Goal: Task Accomplishment & Management: Manage account settings

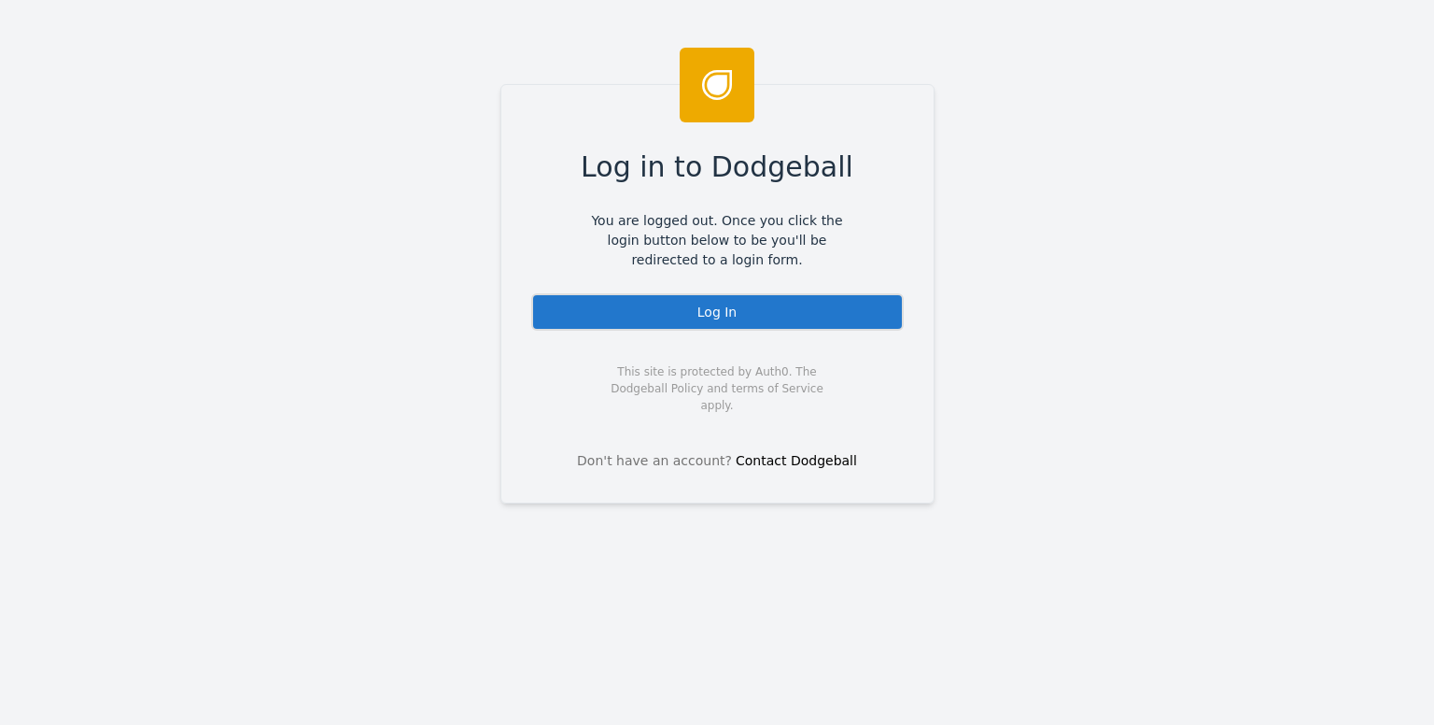
drag, startPoint x: 698, startPoint y: 320, endPoint x: 687, endPoint y: 20, distance: 300.9
click at [698, 319] on div "Log In" at bounding box center [717, 311] width 373 height 37
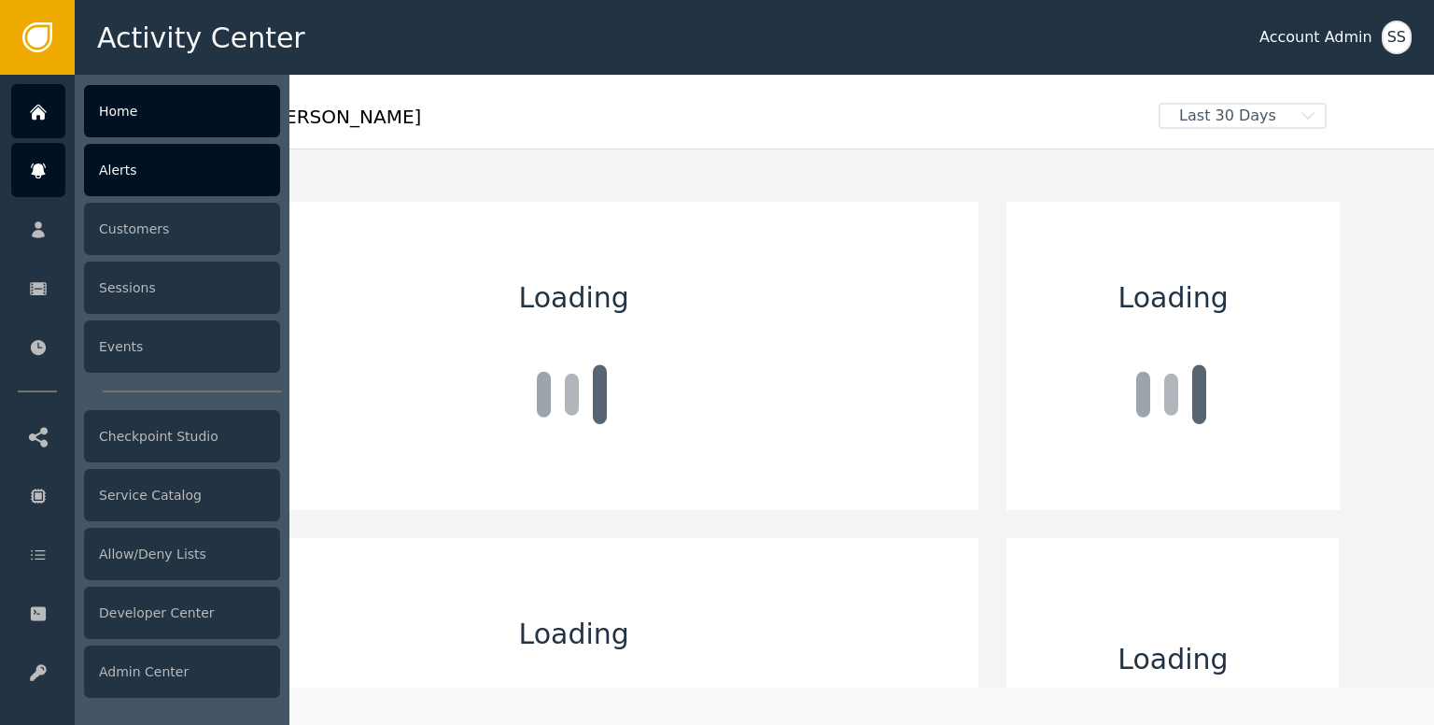
click at [44, 166] on icon at bounding box center [38, 171] width 19 height 21
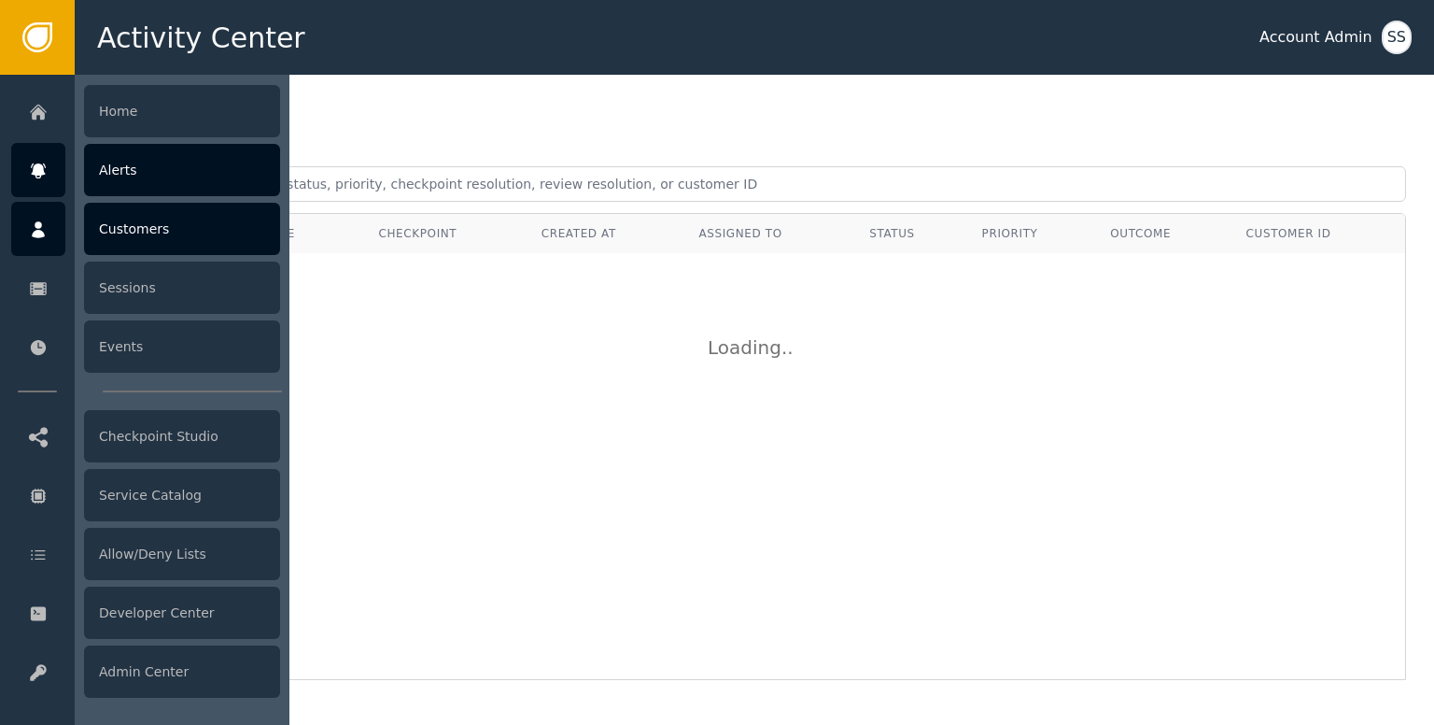
click at [49, 237] on div at bounding box center [38, 229] width 54 height 54
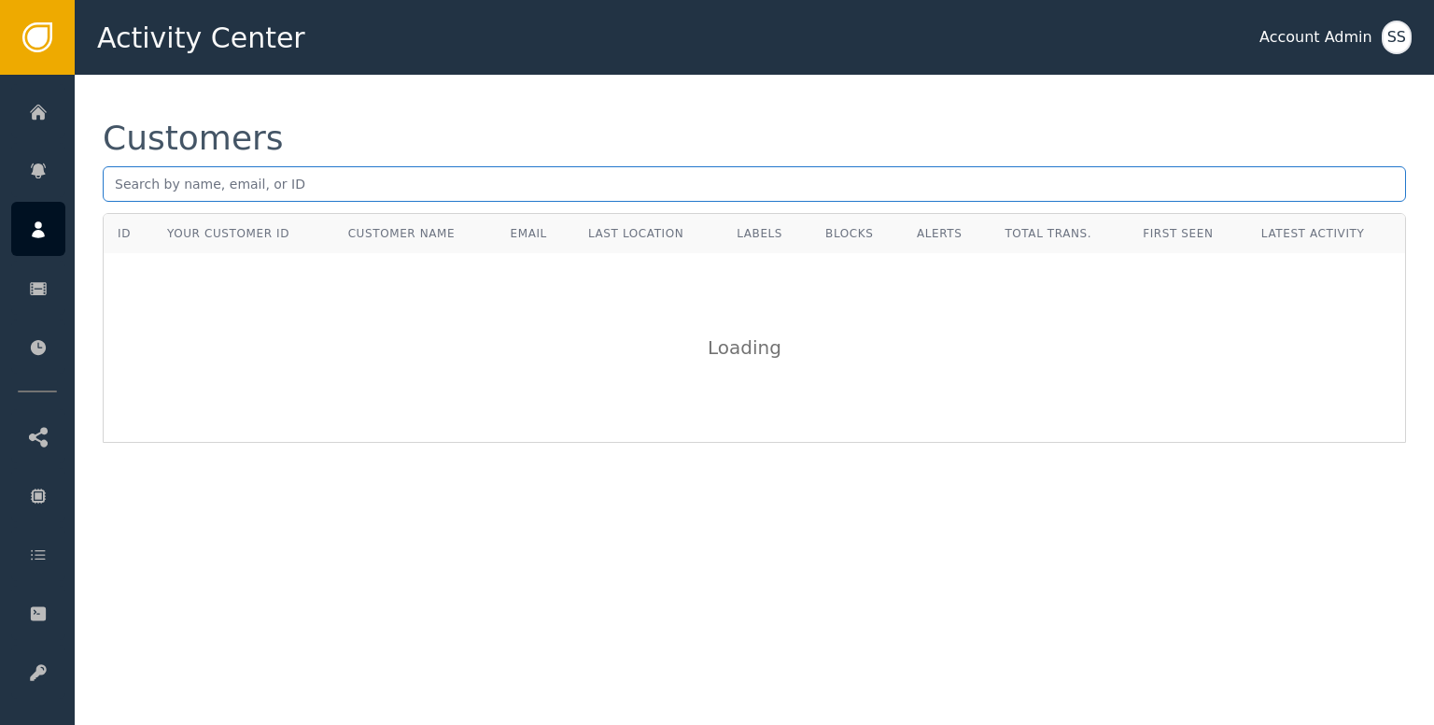
drag, startPoint x: 315, startPoint y: 206, endPoint x: 327, endPoint y: 199, distance: 14.3
click at [315, 206] on div "Customers" at bounding box center [755, 167] width 1304 height 92
click at [335, 191] on input "text" at bounding box center [755, 183] width 1304 height 35
paste input "jplopezbottas@gmail.com"
type input "jplopezbottas@gmail.com"
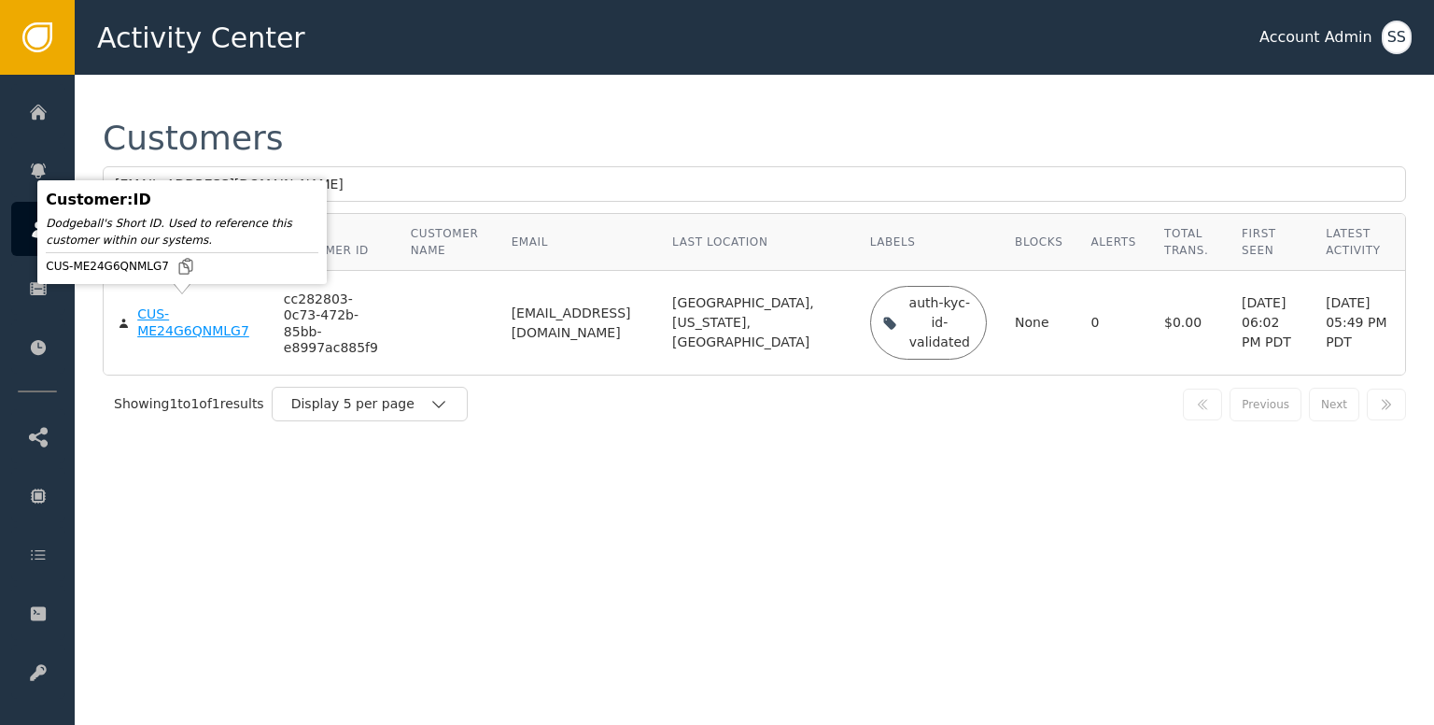
click at [172, 318] on div "CUS-ME24G6QNMLG7" at bounding box center [196, 322] width 119 height 33
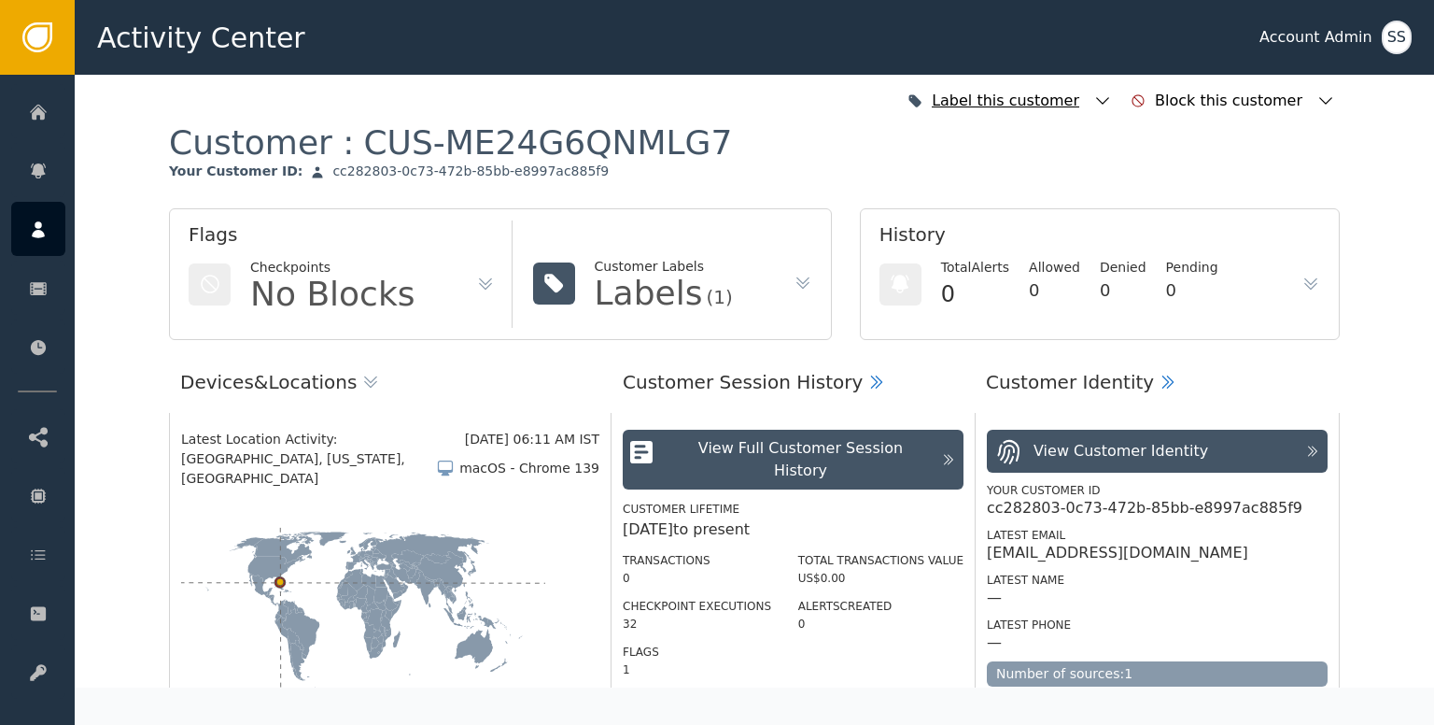
click at [1111, 106] on div "Label this customer" at bounding box center [1010, 100] width 214 height 41
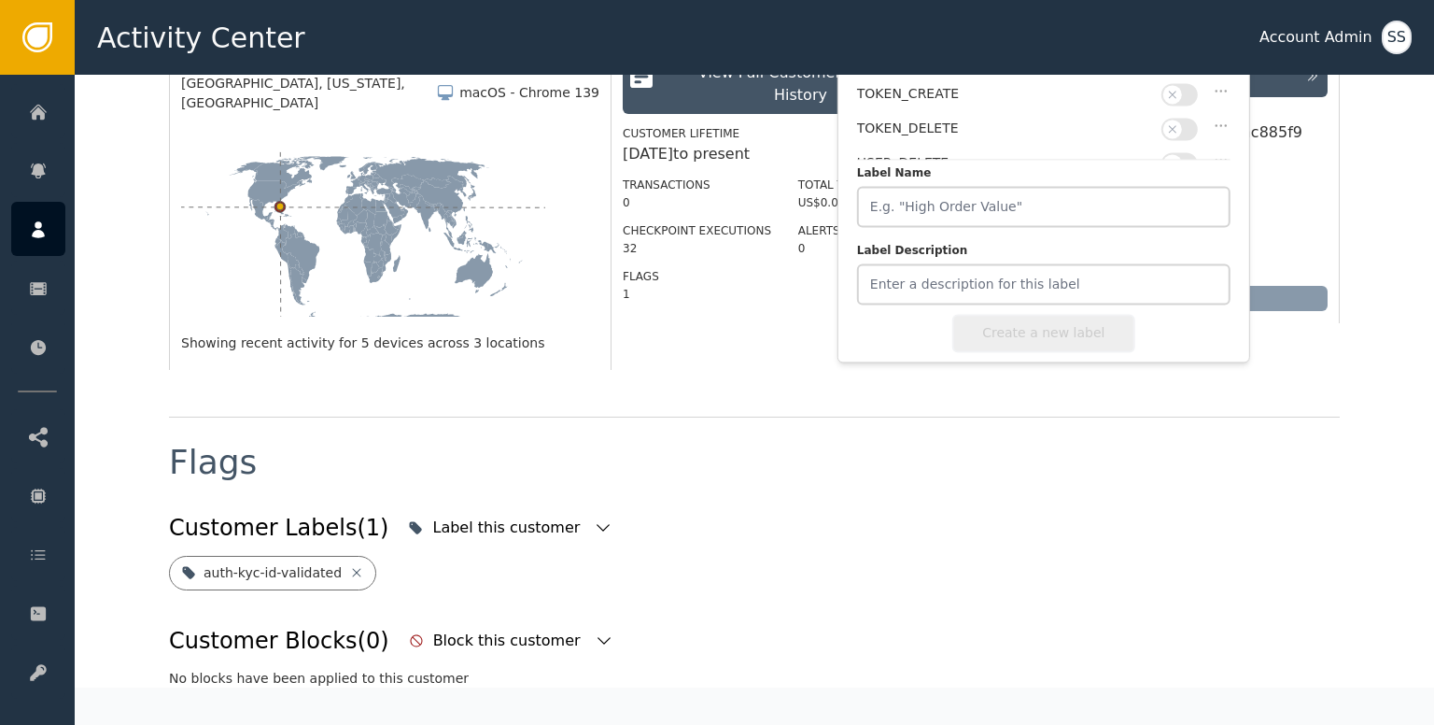
scroll to position [374, 0]
click at [903, 558] on div "auth-kyc-id-validated" at bounding box center [754, 575] width 1171 height 35
